Goal: Task Accomplishment & Management: Manage account settings

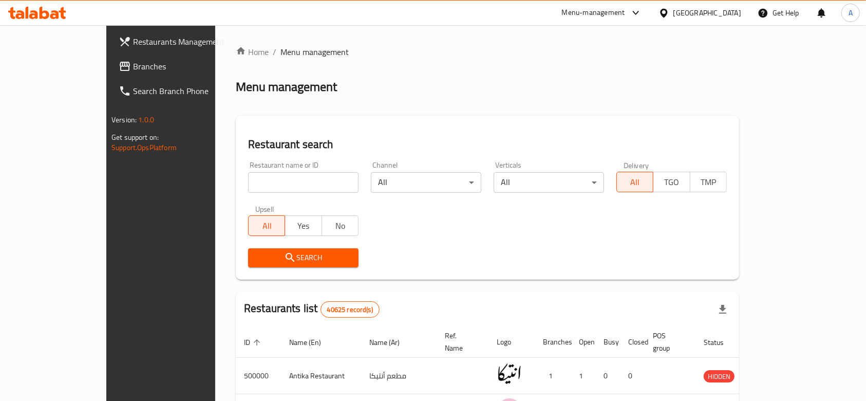
click at [248, 183] on input "search" at bounding box center [303, 182] width 110 height 21
paste input "701058"
type input "701058"
click button "Search" at bounding box center [303, 257] width 110 height 19
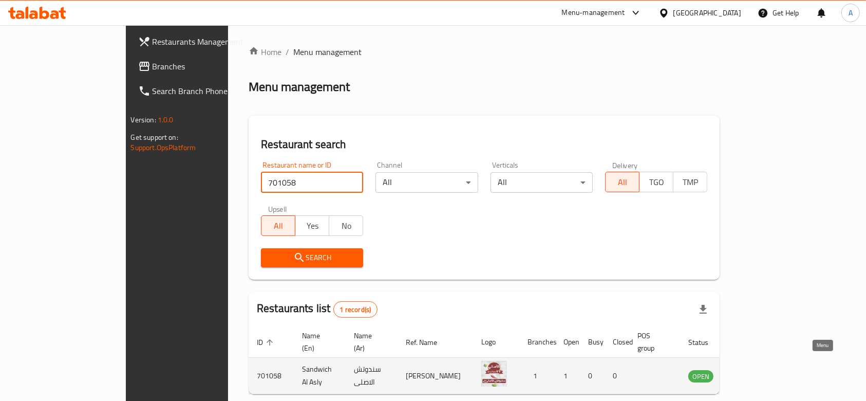
click at [754, 372] on icon "enhanced table" at bounding box center [748, 376] width 11 height 9
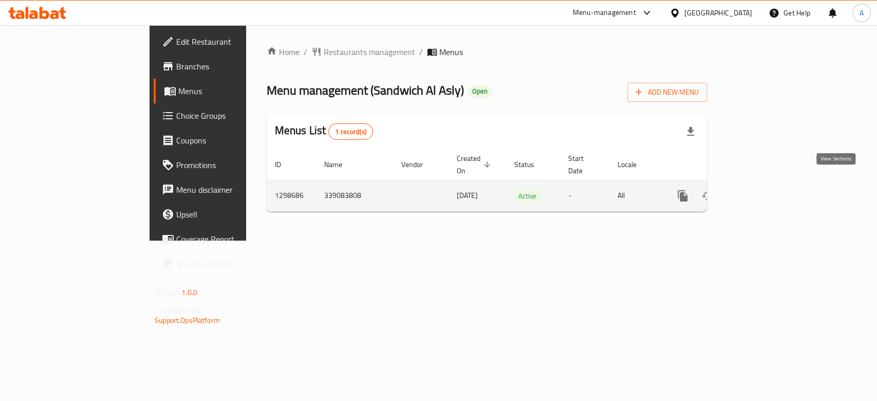
click at [763, 190] on icon "enhanced table" at bounding box center [757, 196] width 12 height 12
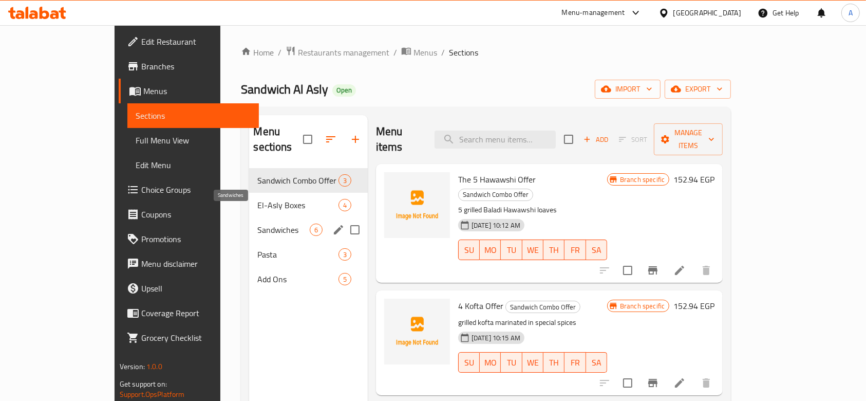
click at [257, 224] on span "Sandwiches" at bounding box center [283, 230] width 52 height 12
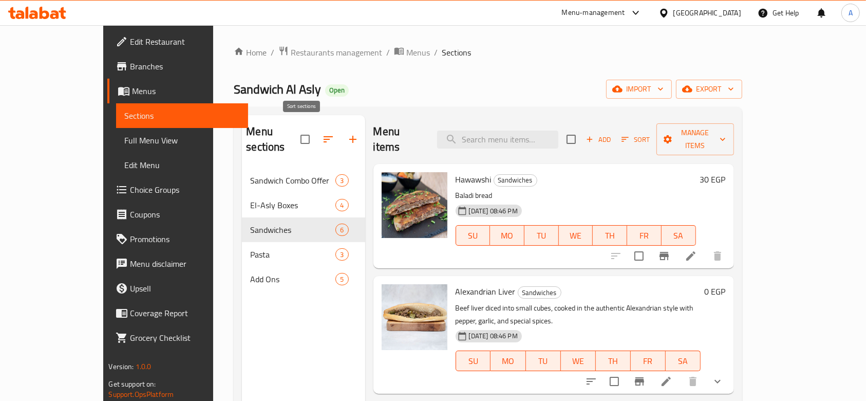
click at [322, 134] on icon "button" at bounding box center [328, 139] width 12 height 12
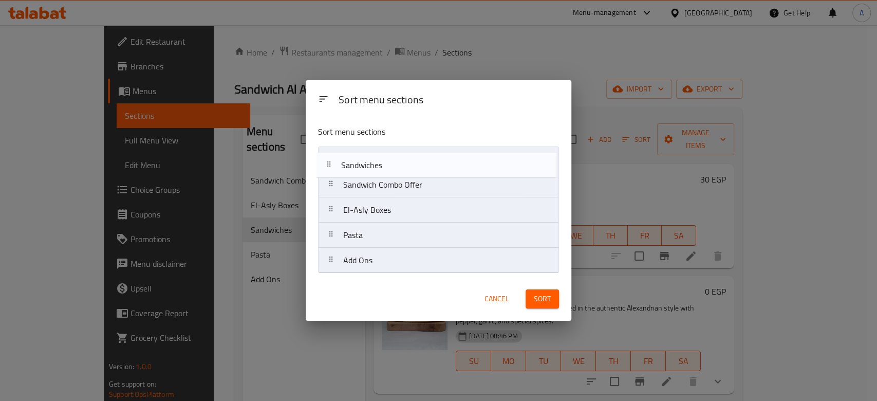
drag, startPoint x: 334, startPoint y: 214, endPoint x: 331, endPoint y: 163, distance: 50.9
click at [331, 163] on nav "Sandwich Combo Offer El-Asly Boxes Sandwiches Pasta Add Ons" at bounding box center [438, 209] width 241 height 127
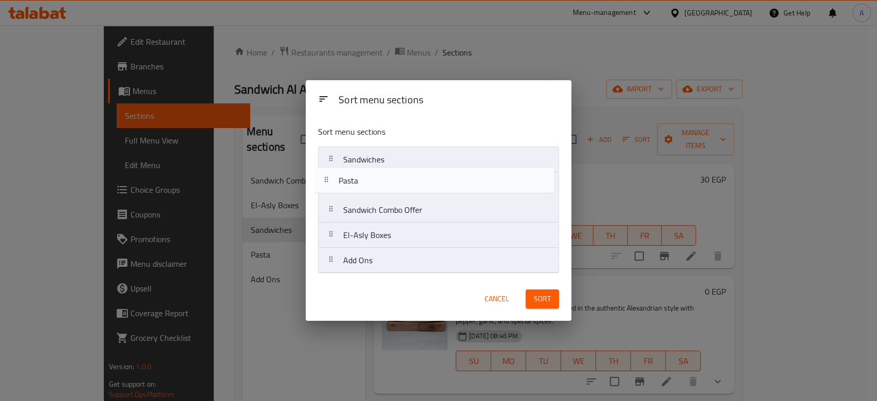
drag, startPoint x: 330, startPoint y: 236, endPoint x: 326, endPoint y: 179, distance: 57.2
click at [326, 179] on nav "Sandwiches Sandwich Combo Offer El-Asly Boxes Pasta Add Ons" at bounding box center [438, 209] width 241 height 127
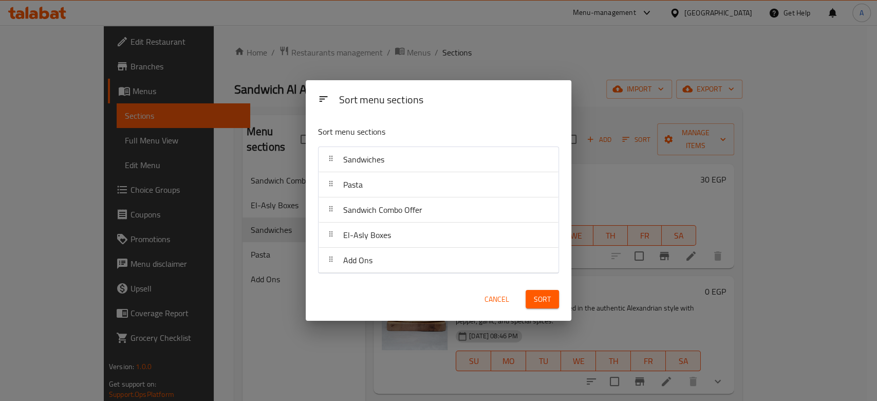
click at [538, 296] on span "Sort" at bounding box center [542, 299] width 17 height 13
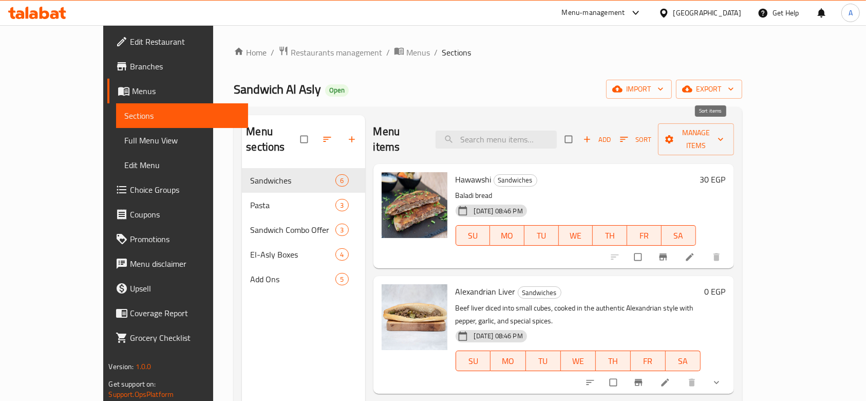
click at [654, 133] on button "Sort" at bounding box center [636, 140] width 36 height 16
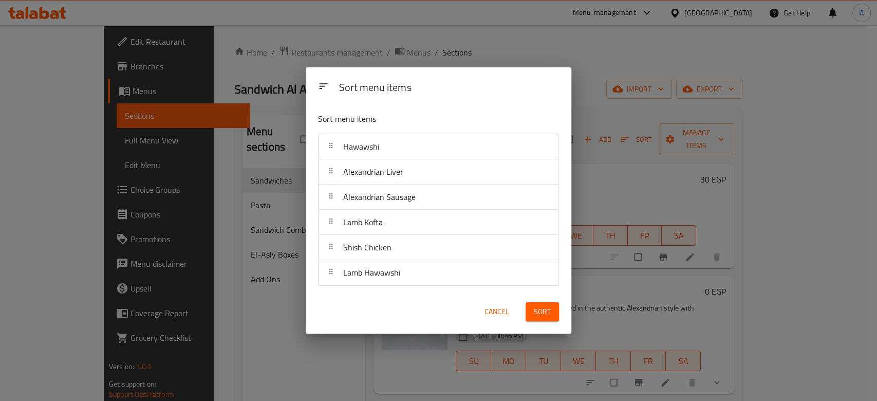
click at [501, 313] on span "Cancel" at bounding box center [497, 311] width 25 height 13
